Goal: Check status: Check status

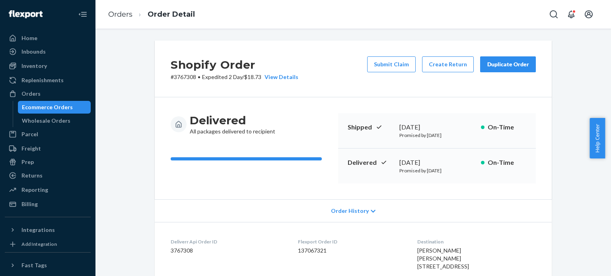
click at [124, 20] on ol "Orders Order Detail" at bounding box center [151, 14] width 99 height 23
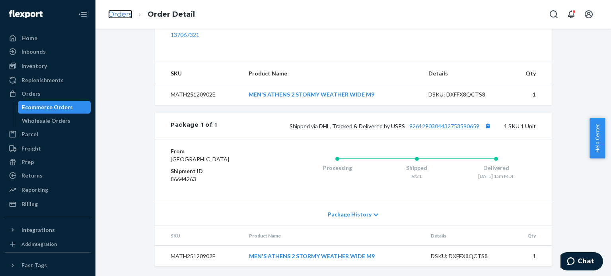
click at [125, 14] on link "Orders" at bounding box center [120, 14] width 24 height 9
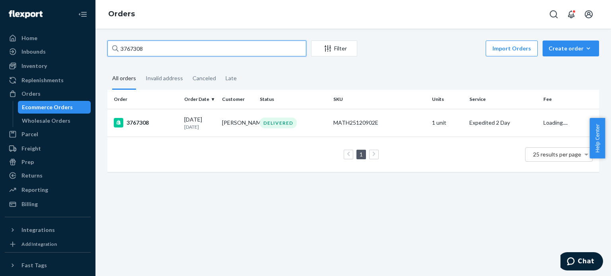
drag, startPoint x: 175, startPoint y: 52, endPoint x: 111, endPoint y: 49, distance: 64.5
click at [116, 49] on div "3767308" at bounding box center [206, 49] width 199 height 16
paste input "59202"
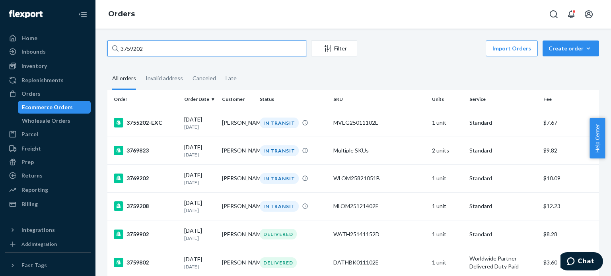
type input "3759202"
drag, startPoint x: 147, startPoint y: 49, endPoint x: 97, endPoint y: 46, distance: 49.8
click at [113, 48] on div "3759202" at bounding box center [206, 49] width 199 height 16
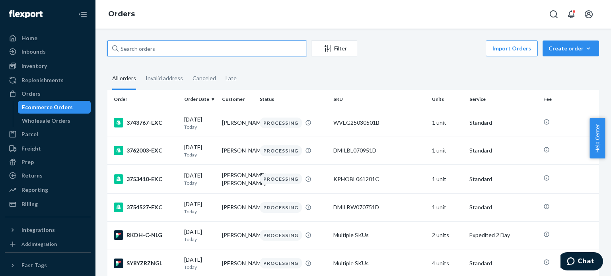
paste input "3759202"
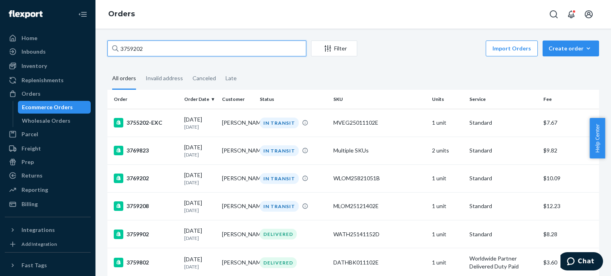
drag, startPoint x: 151, startPoint y: 46, endPoint x: 92, endPoint y: 46, distance: 58.8
click at [93, 46] on div "Home Inbounds Shipping Plans Problems Inventory Products Replenishments Orders …" at bounding box center [305, 138] width 611 height 276
paste input "74206"
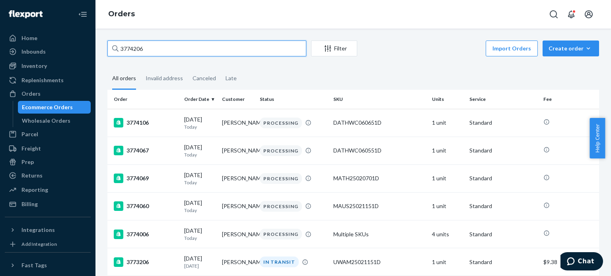
type input "3774206"
